Goal: Transaction & Acquisition: Purchase product/service

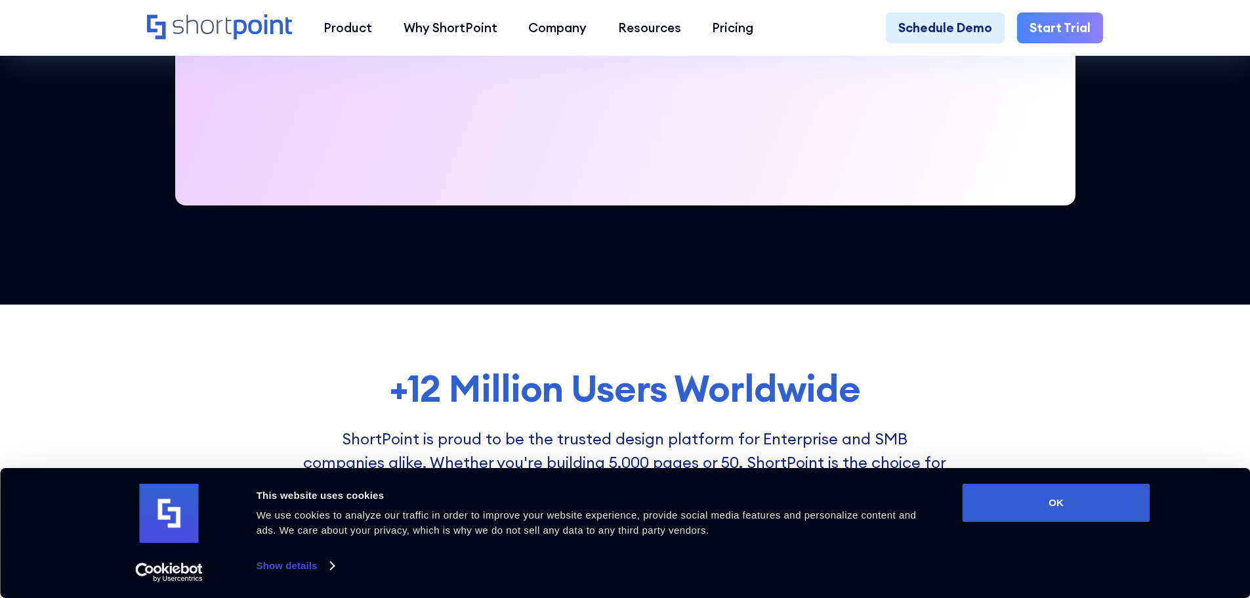
scroll to position [1050, 0]
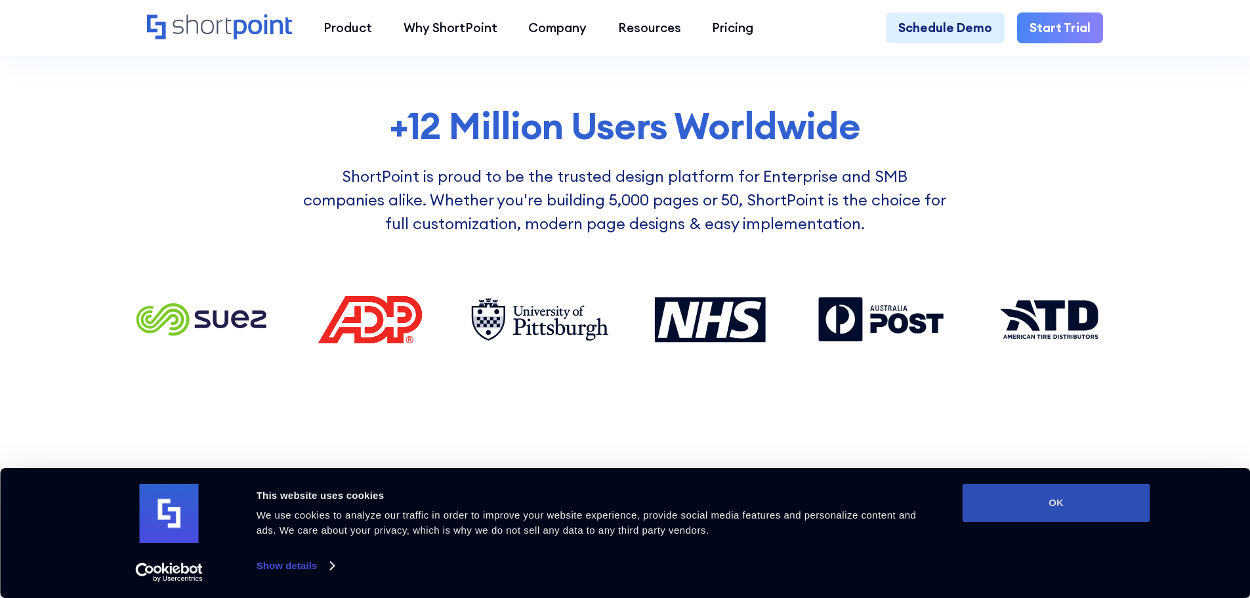
click at [1090, 503] on button "OK" at bounding box center [1057, 503] width 188 height 38
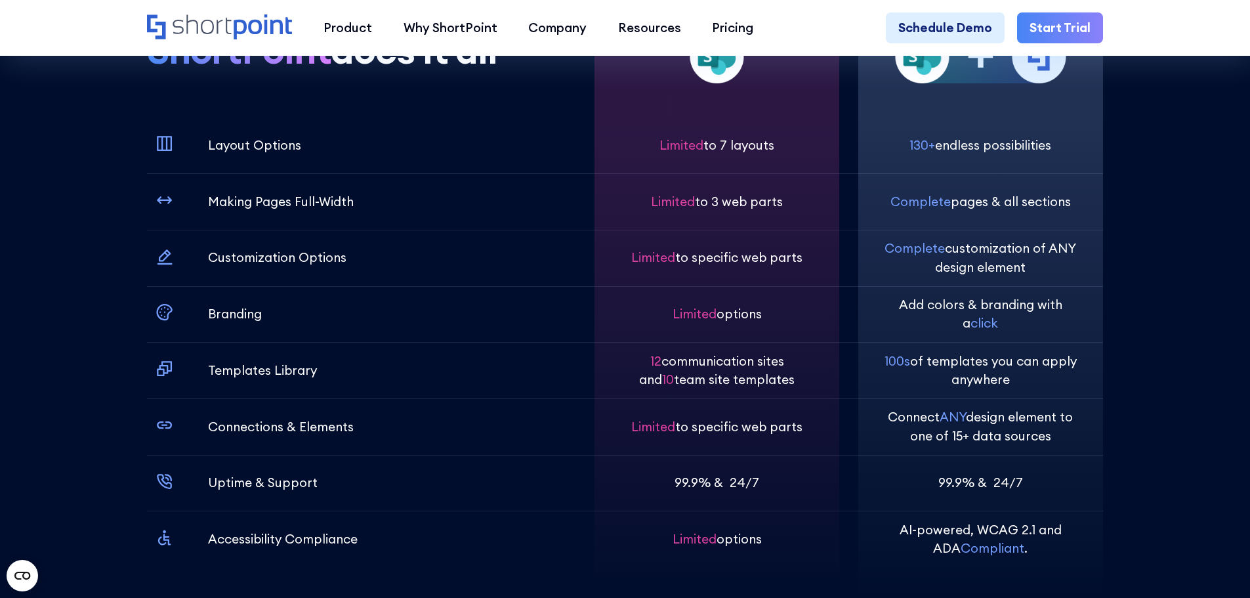
scroll to position [4660, 0]
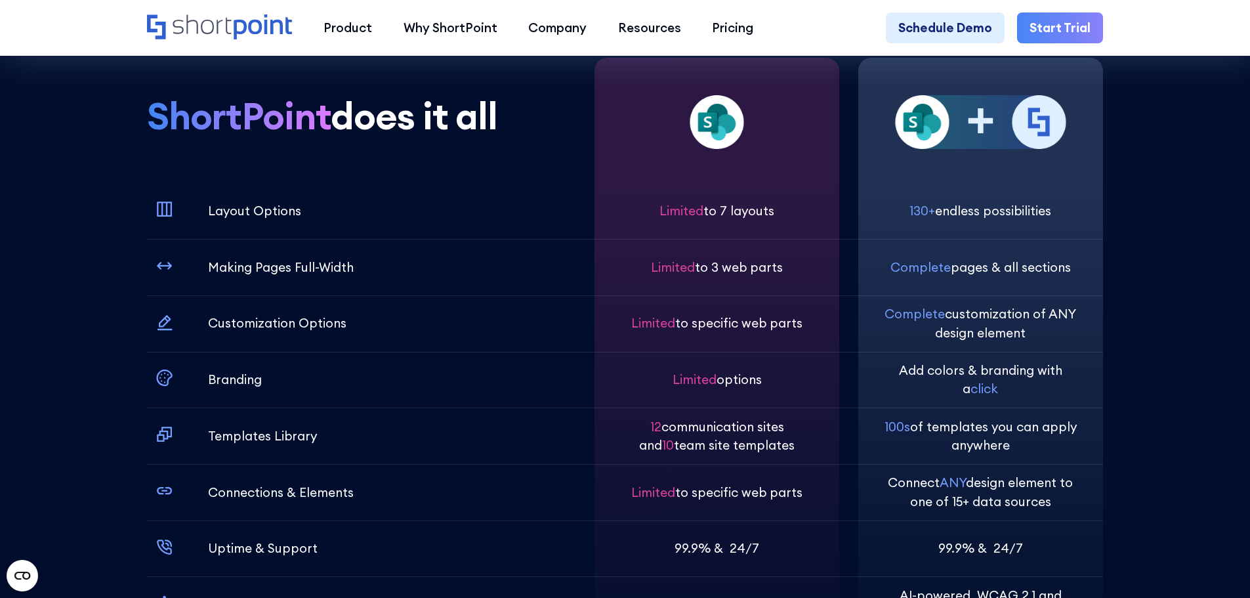
drag, startPoint x: 656, startPoint y: 249, endPoint x: 799, endPoint y: 243, distance: 143.9
click at [799, 239] on div "Limited to 7 layouts" at bounding box center [717, 210] width 195 height 56
click at [745, 229] on div "Limited to 7 layouts" at bounding box center [717, 210] width 195 height 56
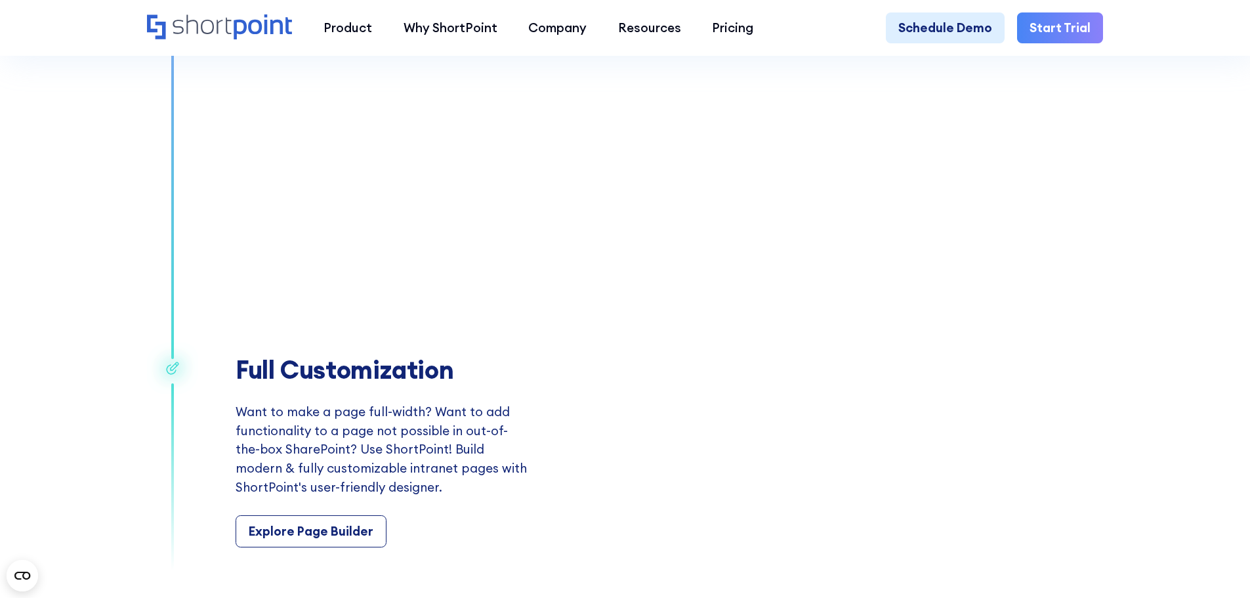
scroll to position [2494, 0]
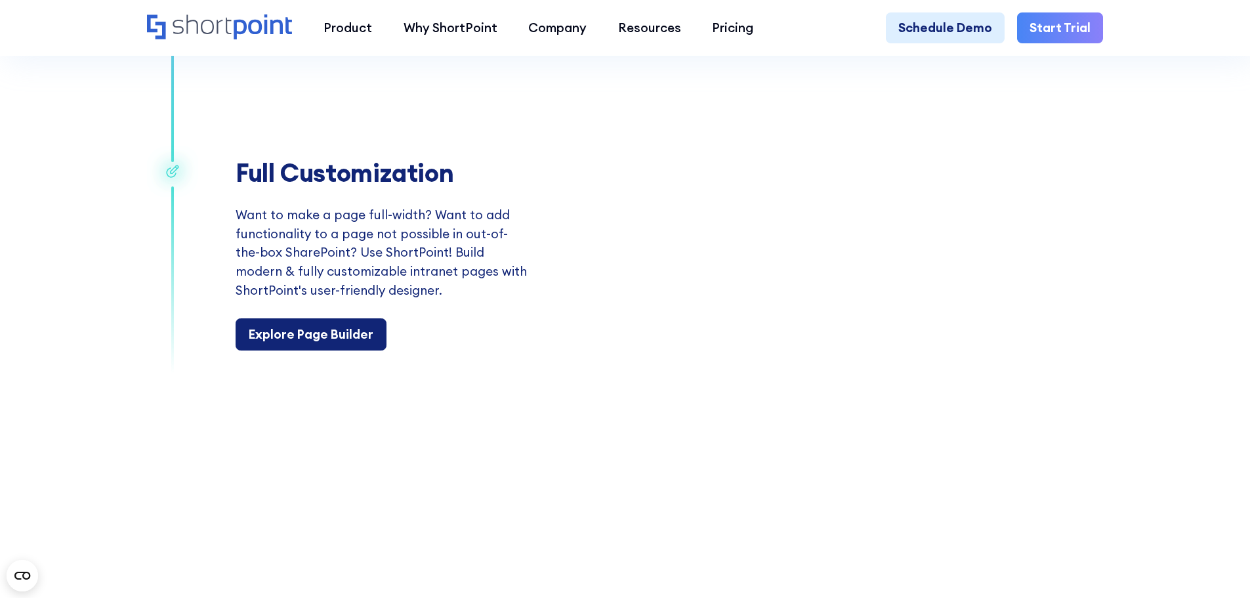
click at [274, 341] on link "Explore Page Builder" at bounding box center [311, 334] width 151 height 33
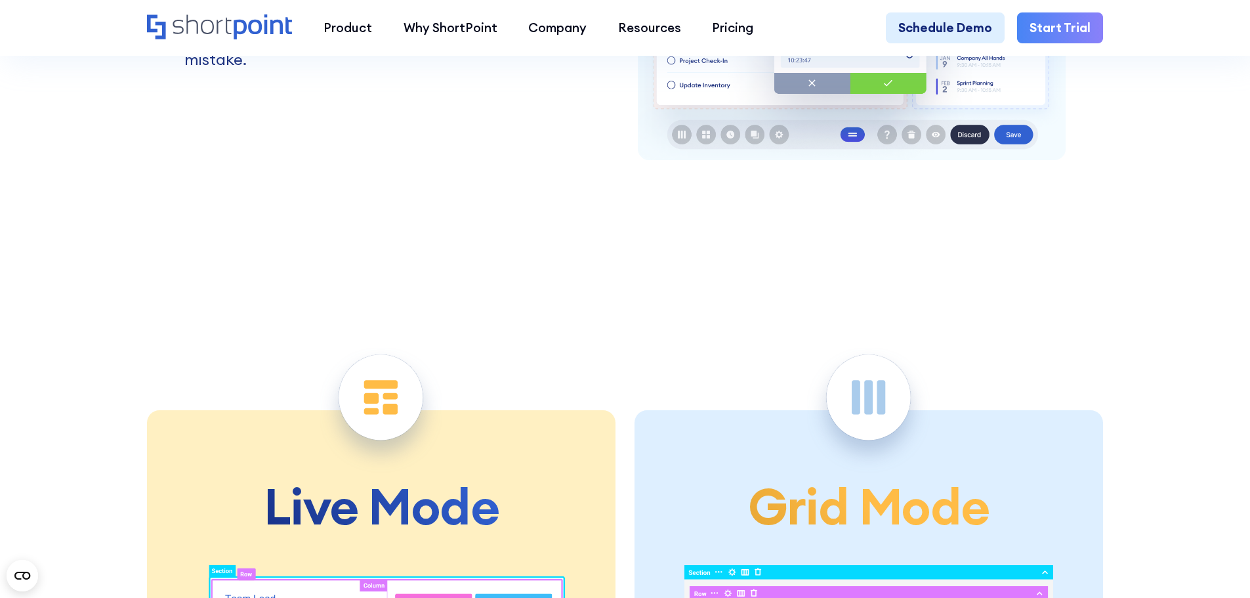
scroll to position [2691, 0]
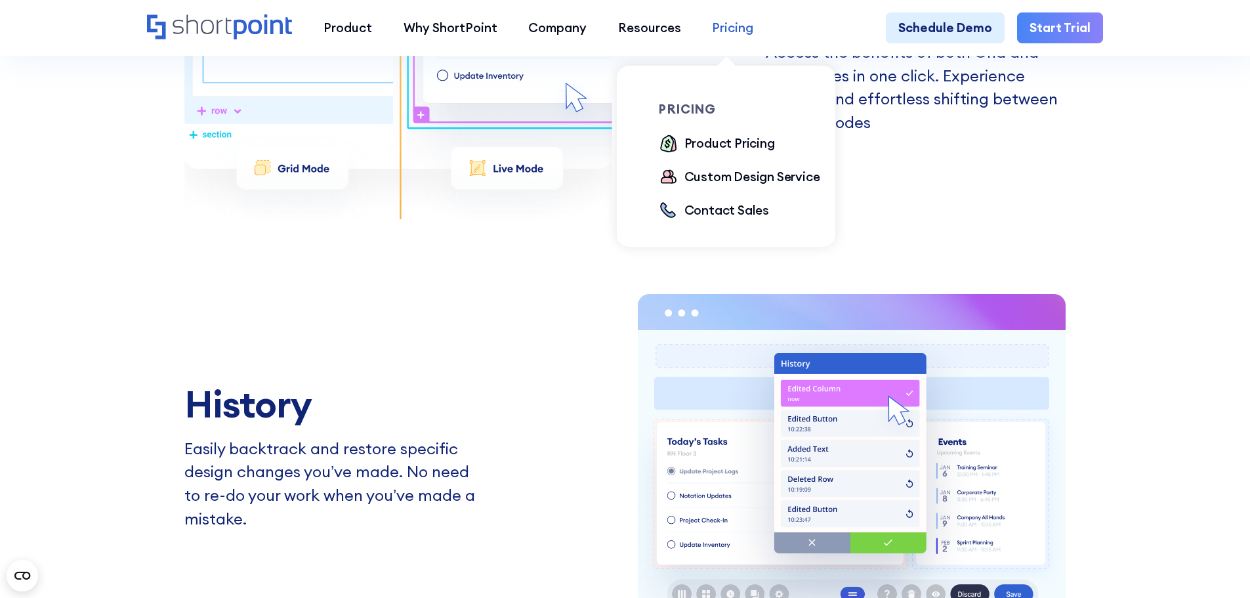
click at [734, 28] on div "Pricing" at bounding box center [732, 27] width 41 height 19
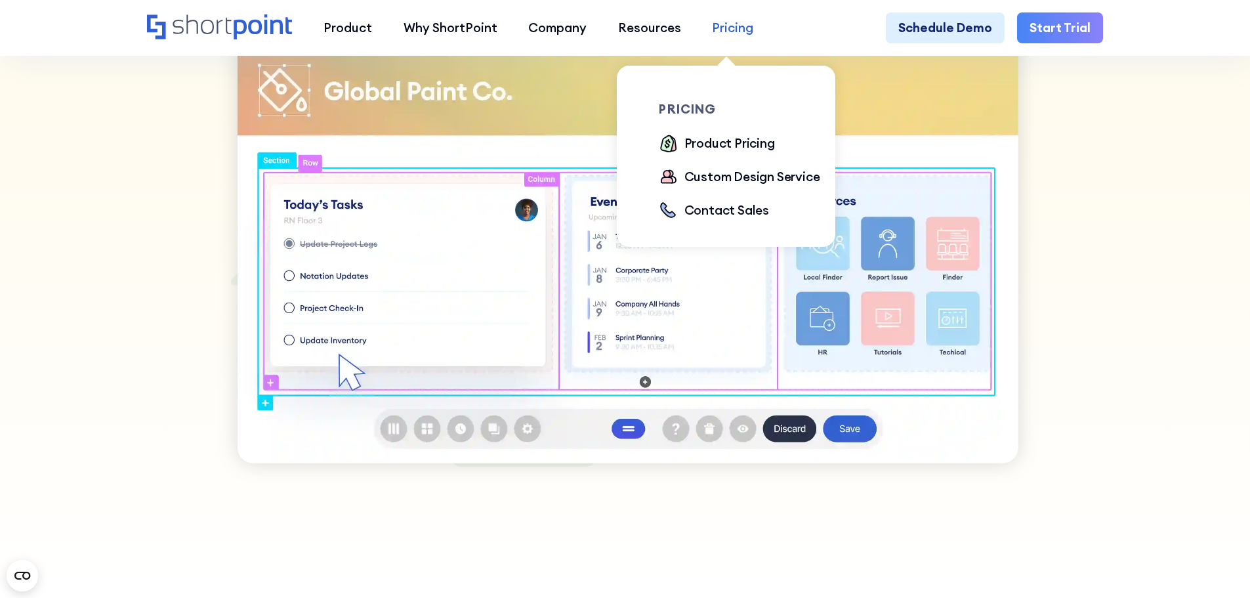
scroll to position [656, 0]
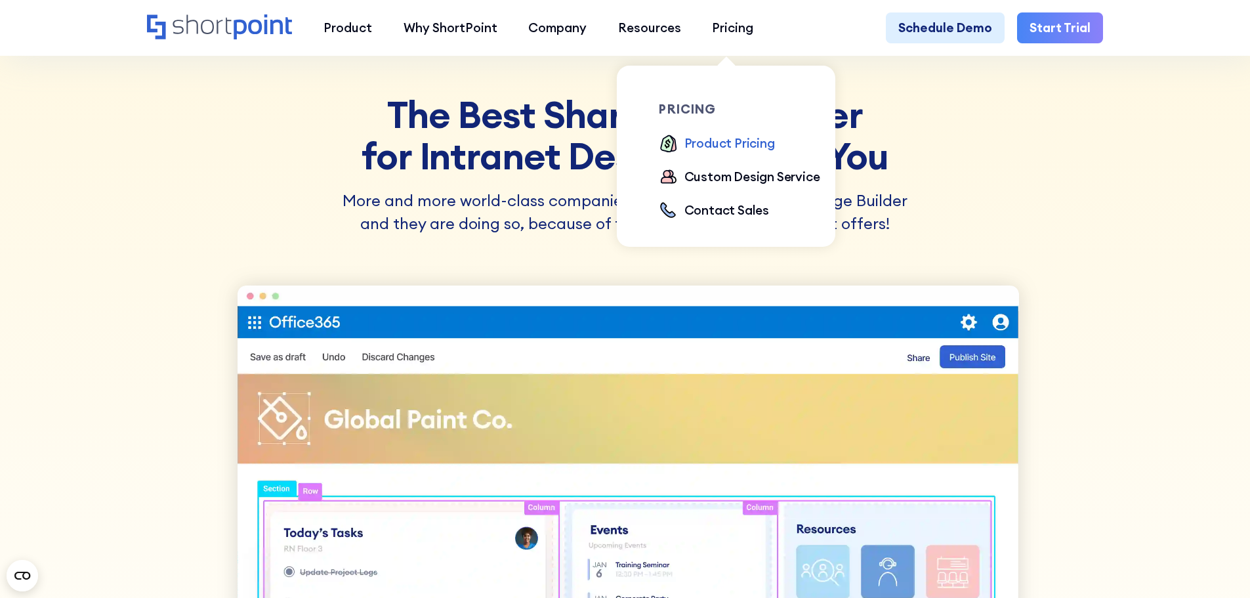
click at [719, 144] on div "Product Pricing" at bounding box center [730, 143] width 91 height 19
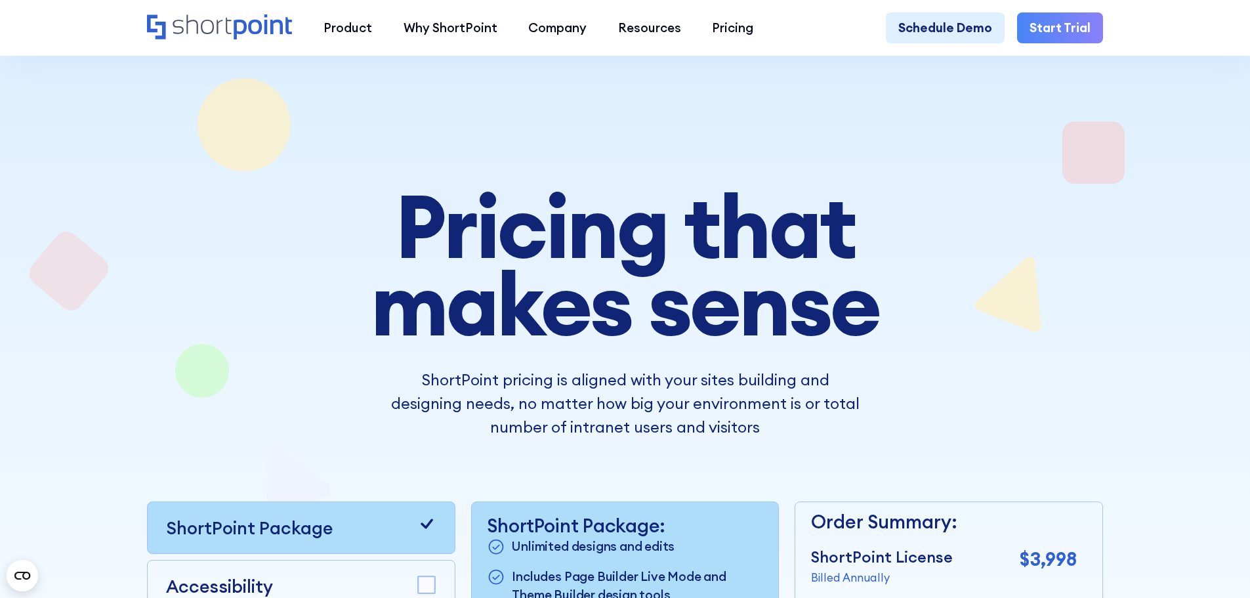
scroll to position [328, 0]
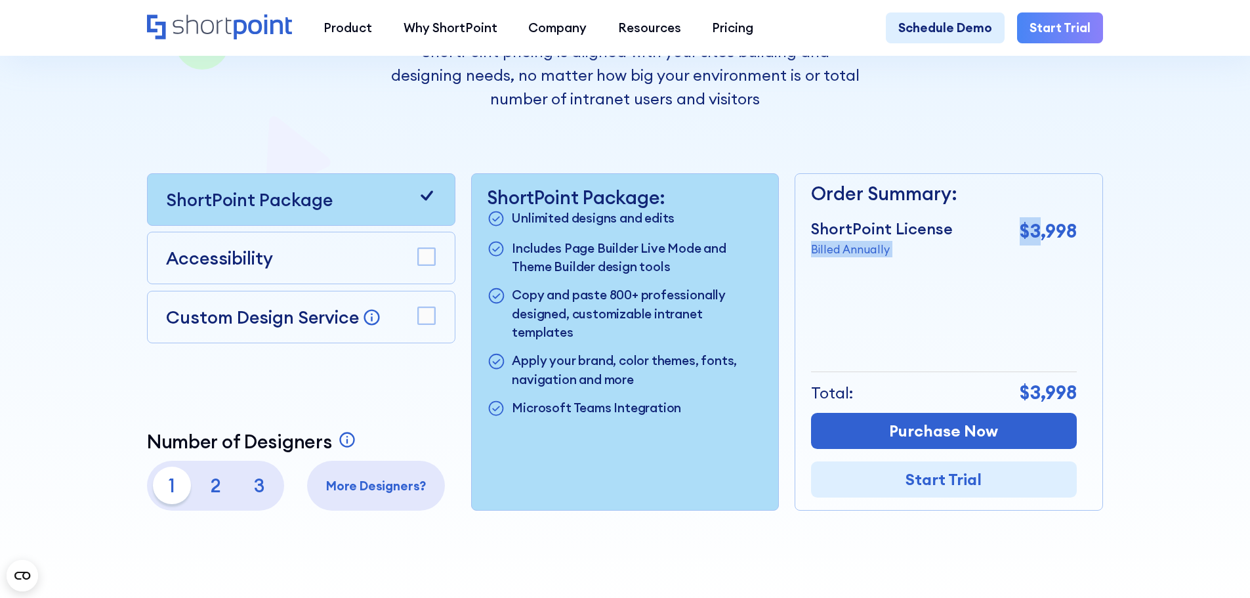
drag, startPoint x: 969, startPoint y: 230, endPoint x: 1040, endPoint y: 242, distance: 72.0
click at [1040, 242] on div "ShortPoint License Billed Annually $3,998" at bounding box center [944, 237] width 266 height 40
click at [990, 301] on div "Order Summary: ShortPoint License Billed Annually $3,998 + Custom Design Servic…" at bounding box center [944, 342] width 266 height 336
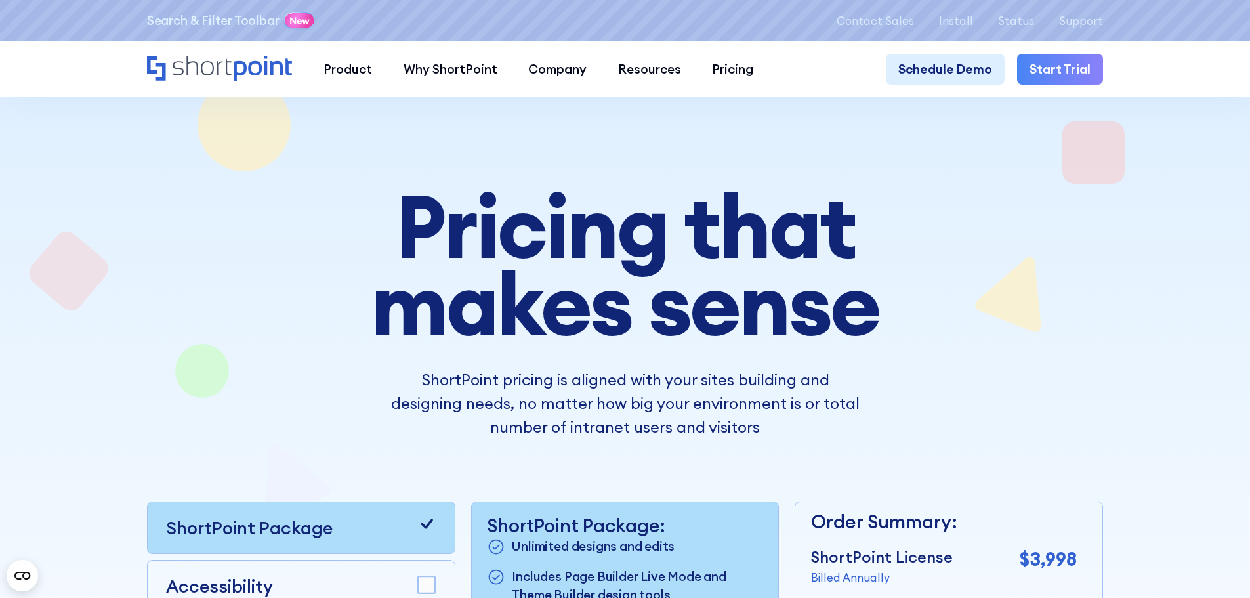
scroll to position [197, 0]
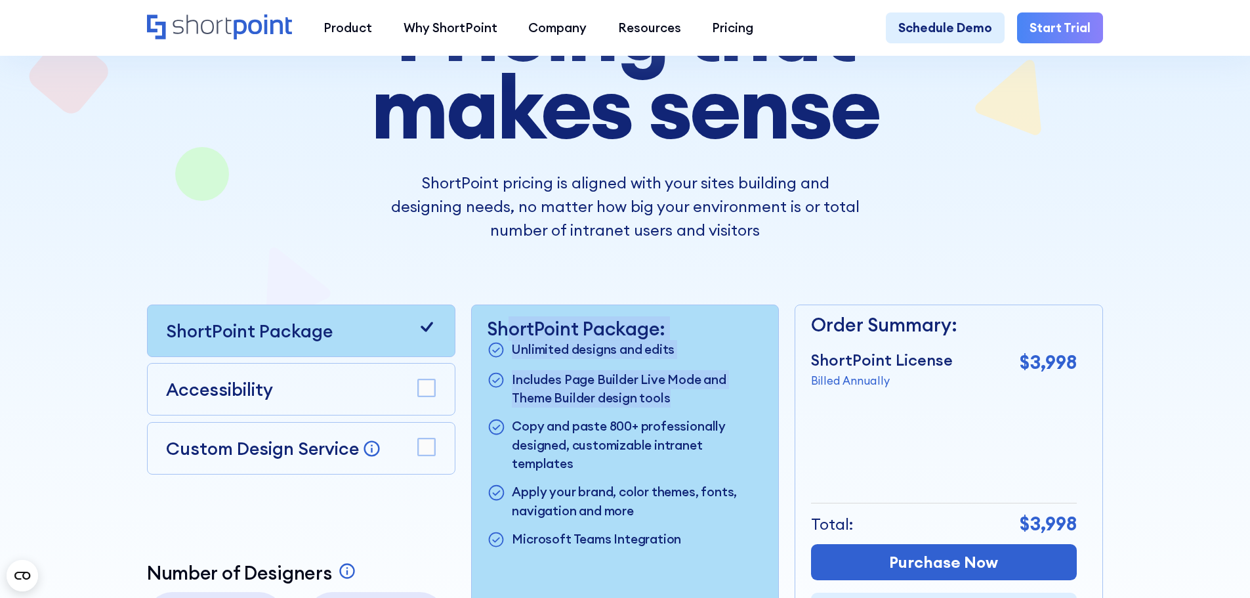
drag, startPoint x: 698, startPoint y: 410, endPoint x: 495, endPoint y: 335, distance: 216.2
click at [498, 335] on div "ShortPoint Package: Unlimited designs and edits Includes Page Builder Live Mode…" at bounding box center [625, 434] width 276 height 233
click at [494, 335] on p "ShortPoint Package:" at bounding box center [625, 329] width 276 height 22
drag, startPoint x: 486, startPoint y: 333, endPoint x: 716, endPoint y: 362, distance: 231.6
click at [716, 362] on div "ShortPoint Package: Unlimited designs and edits Includes Page Builder Live Mode…" at bounding box center [625, 434] width 276 height 233
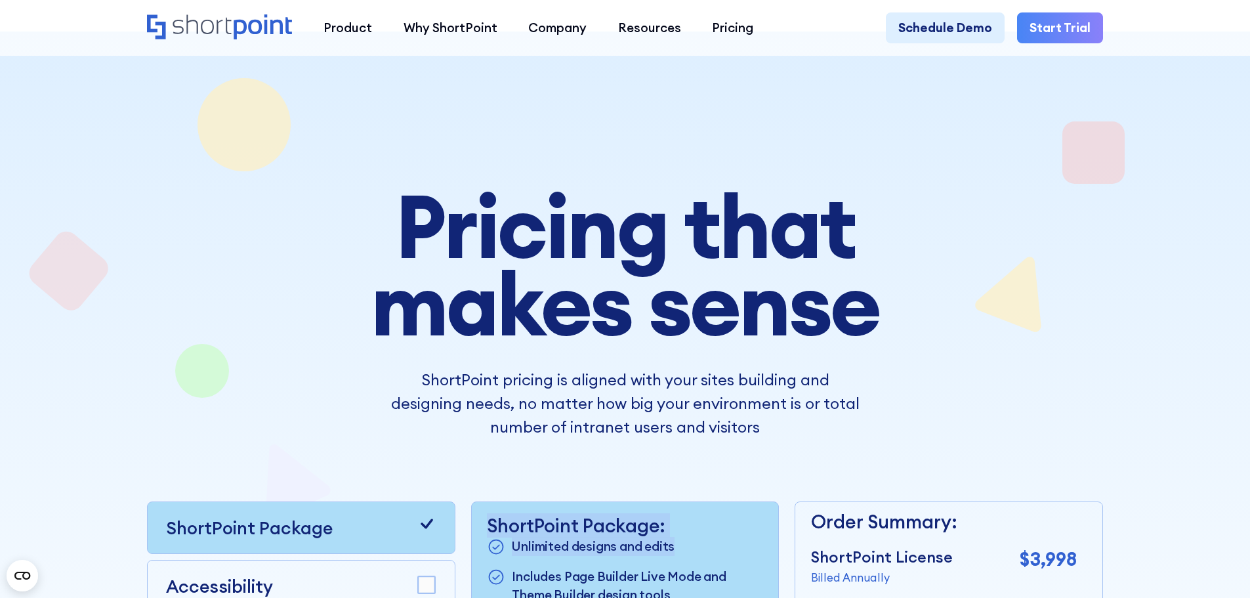
scroll to position [328, 0]
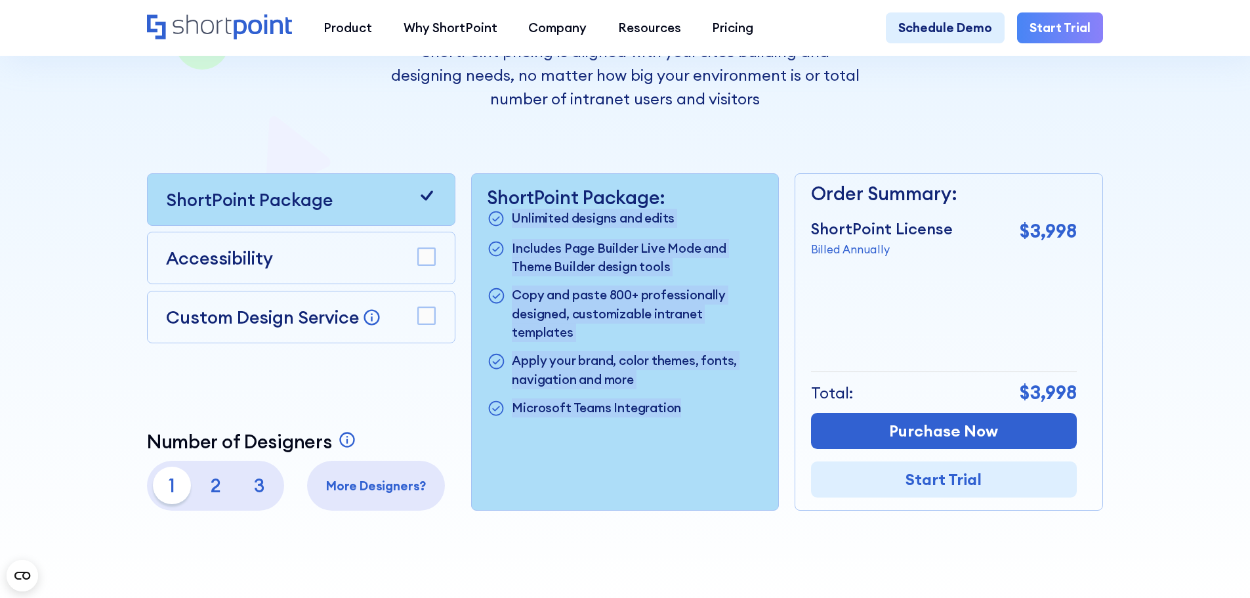
drag, startPoint x: 727, startPoint y: 427, endPoint x: 482, endPoint y: 231, distance: 312.9
click at [482, 231] on div "ShortPoint Package: Unlimited designs and edits Includes Page Builder Live Mode…" at bounding box center [625, 342] width 307 height 336
